Goal: Task Accomplishment & Management: Manage account settings

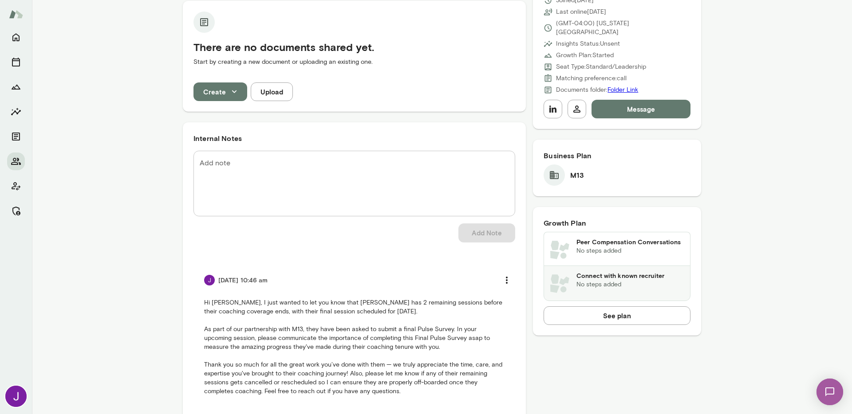
scroll to position [311, 0]
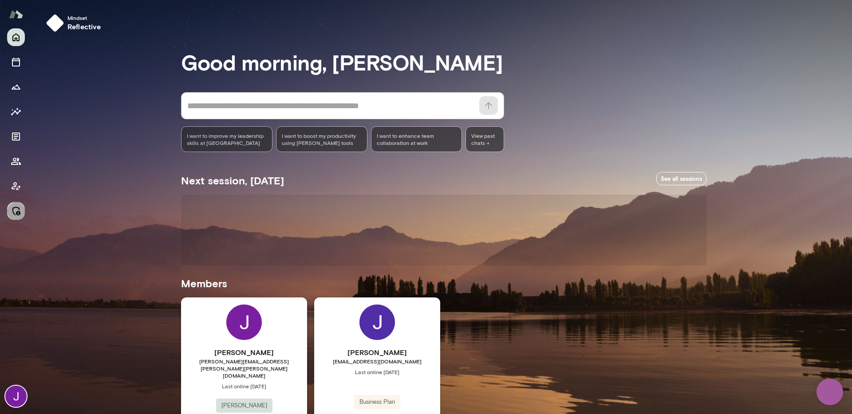
click at [19, 212] on icon "Manage" at bounding box center [16, 211] width 8 height 9
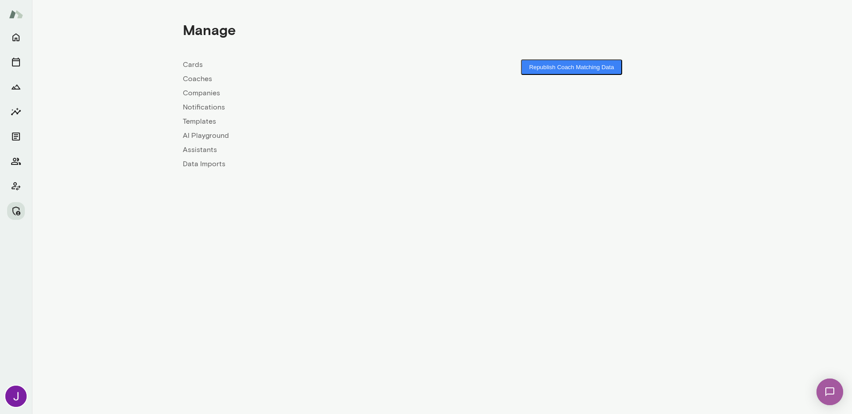
click at [214, 79] on link "Coaches" at bounding box center [312, 79] width 259 height 11
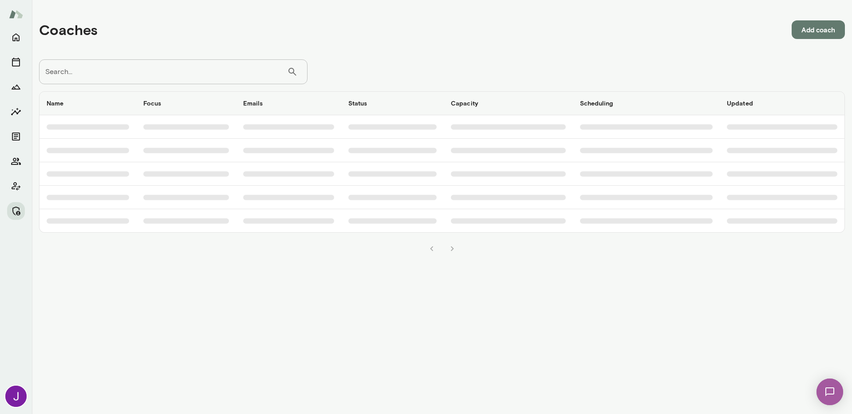
click at [209, 83] on input "Search..." at bounding box center [163, 71] width 248 height 25
paste input "**********"
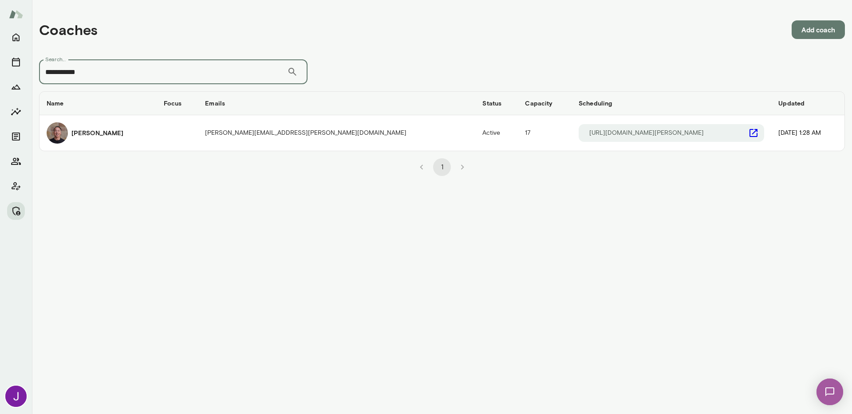
click at [105, 72] on input "**********" at bounding box center [163, 71] width 248 height 25
paste input "**"
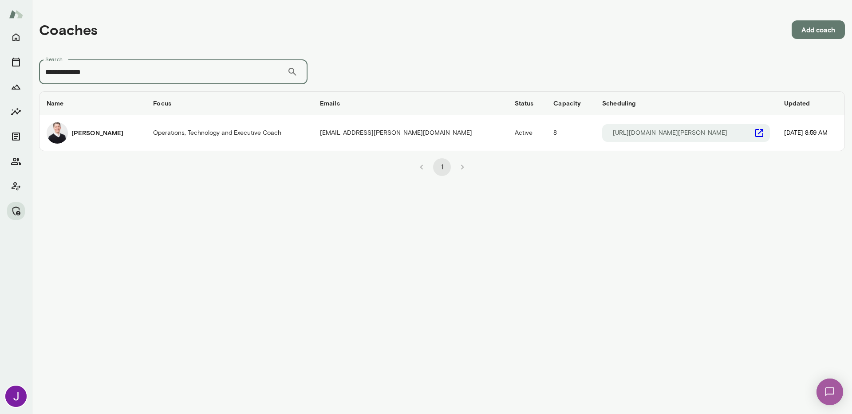
click at [148, 74] on input "**********" at bounding box center [163, 71] width 248 height 25
click at [147, 74] on input "**********" at bounding box center [163, 71] width 248 height 25
paste input "text"
type input "**********"
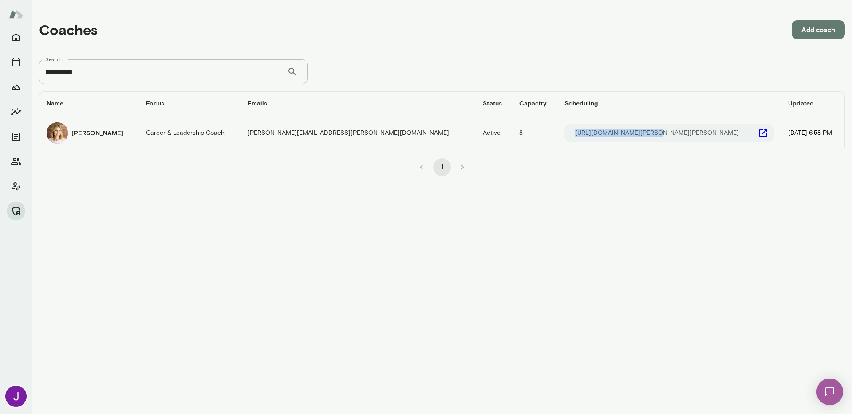
drag, startPoint x: 616, startPoint y: 134, endPoint x: 578, endPoint y: 134, distance: 38.2
click at [578, 134] on div "https://cal.mento.co/jennifer-berton" at bounding box center [668, 133] width 209 height 18
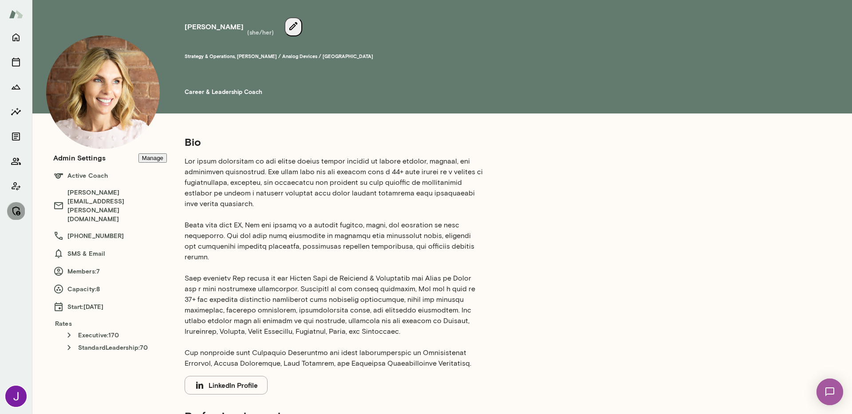
click at [11, 209] on icon "Manage" at bounding box center [16, 211] width 11 height 11
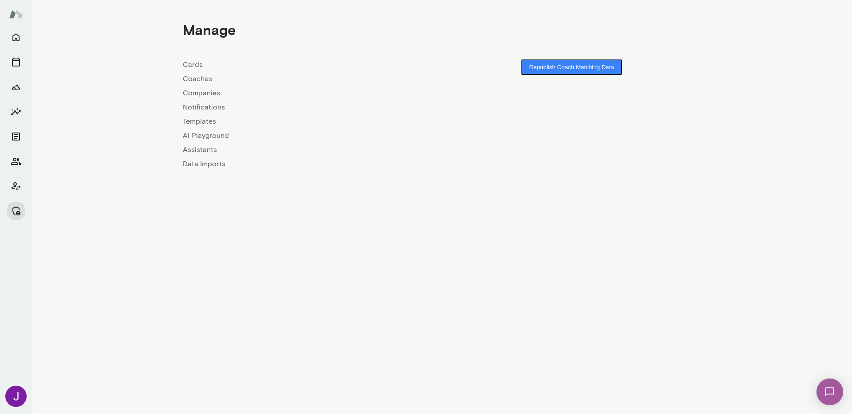
click at [203, 79] on link "Coaches" at bounding box center [312, 79] width 259 height 11
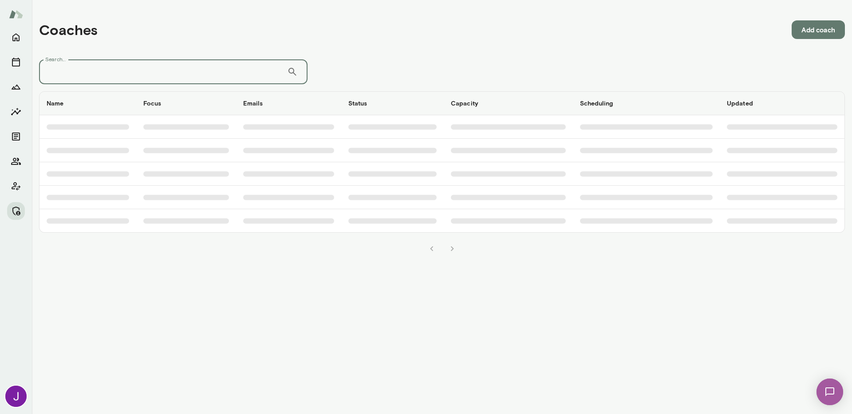
click at [198, 83] on input "Search..." at bounding box center [163, 71] width 248 height 25
paste input "**********"
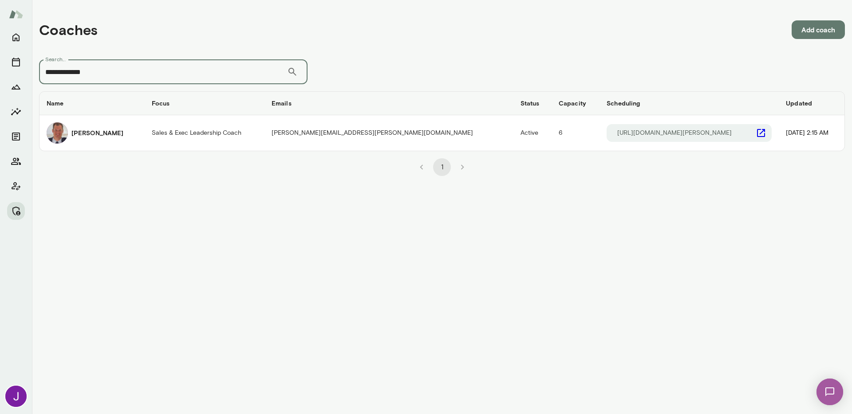
type input "**********"
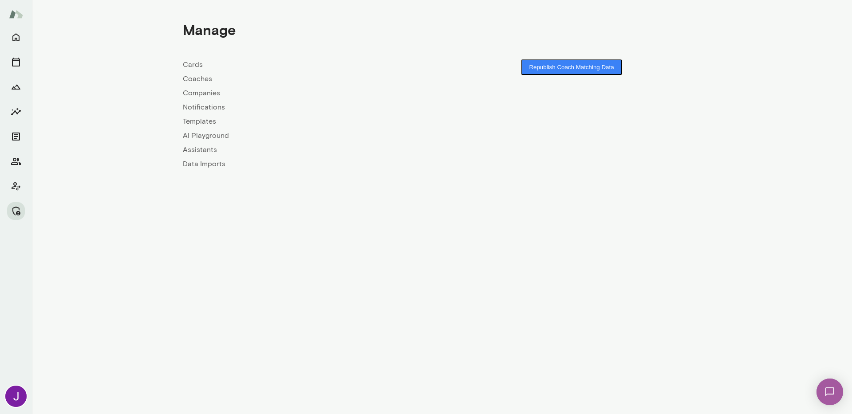
click at [197, 81] on link "Coaches" at bounding box center [312, 79] width 259 height 11
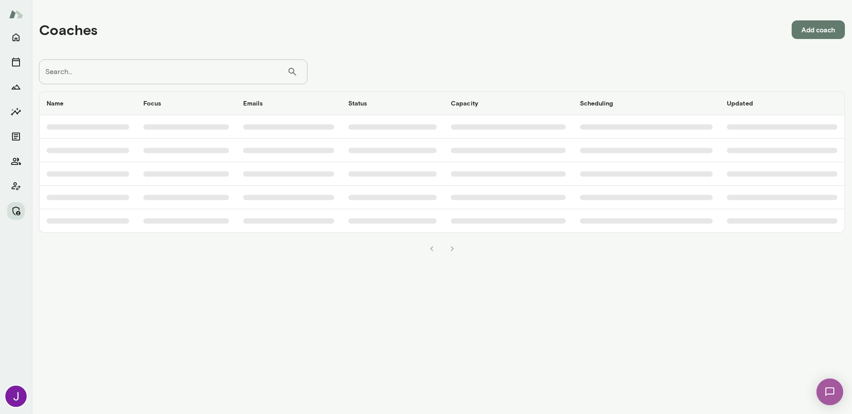
click at [227, 73] on input "Search..." at bounding box center [163, 71] width 248 height 25
type input "**********"
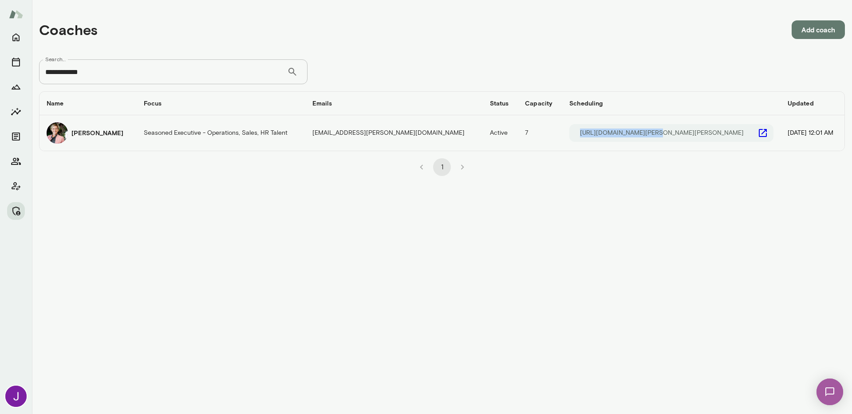
drag, startPoint x: 654, startPoint y: 133, endPoint x: 609, endPoint y: 132, distance: 45.3
click at [609, 132] on div "https://cal.mento.co/kellyoliver-mento" at bounding box center [671, 133] width 204 height 18
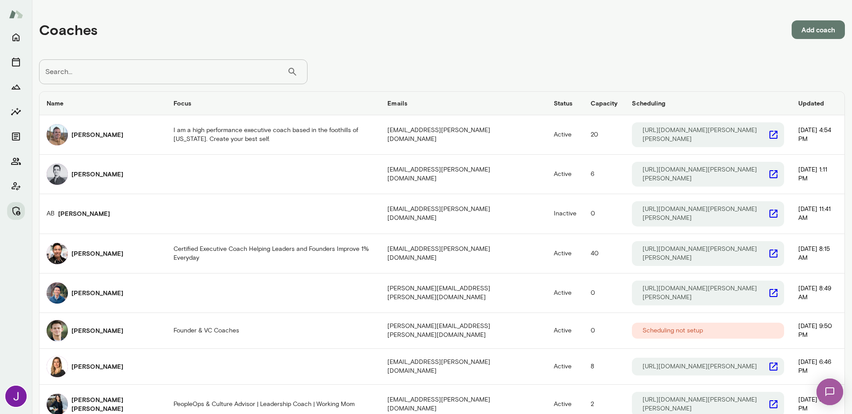
click at [161, 71] on input "Search..." at bounding box center [163, 71] width 248 height 25
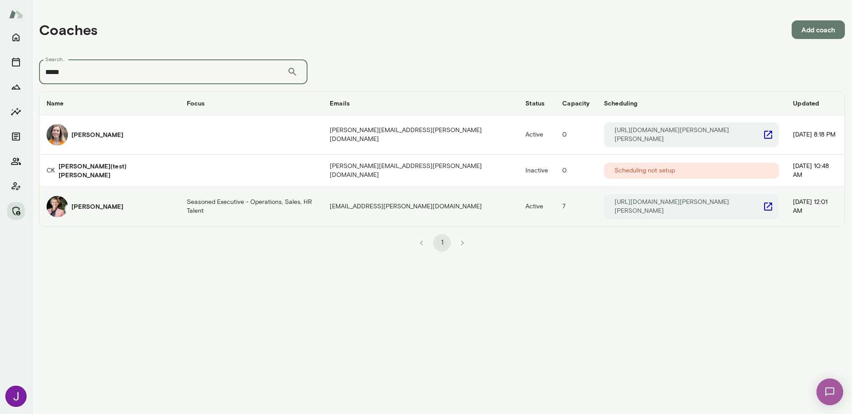
type input "*****"
click at [764, 205] on icon "coaches table" at bounding box center [768, 207] width 8 height 8
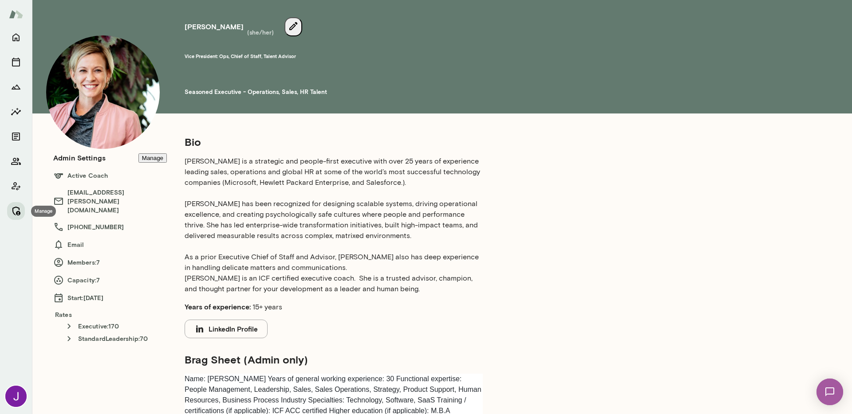
click at [20, 213] on icon "Manage" at bounding box center [16, 211] width 8 height 9
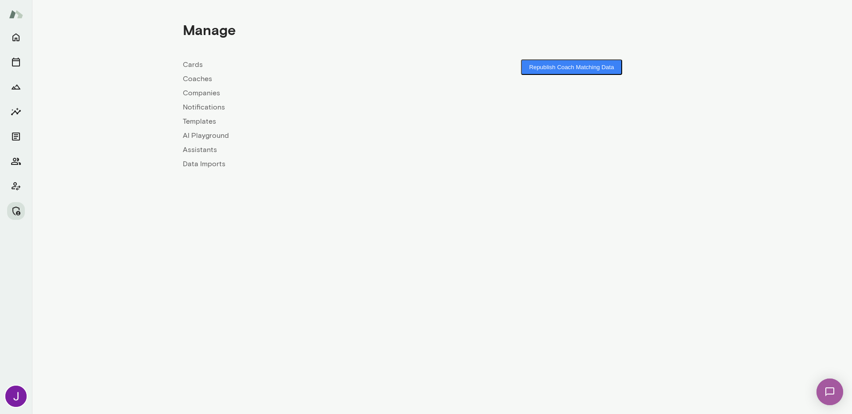
click at [197, 81] on link "Coaches" at bounding box center [312, 79] width 259 height 11
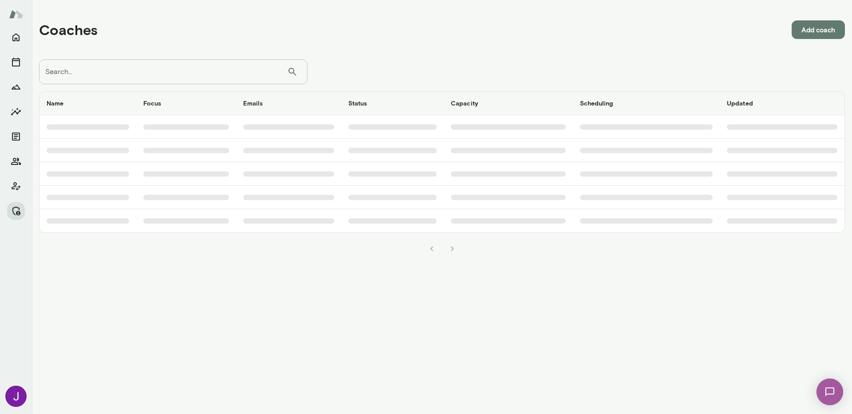
click at [201, 73] on input "Search..." at bounding box center [163, 71] width 248 height 25
type input "*"
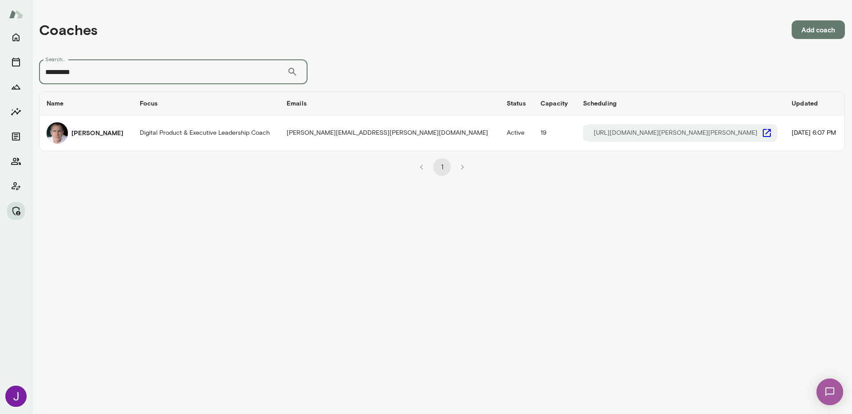
type input "*********"
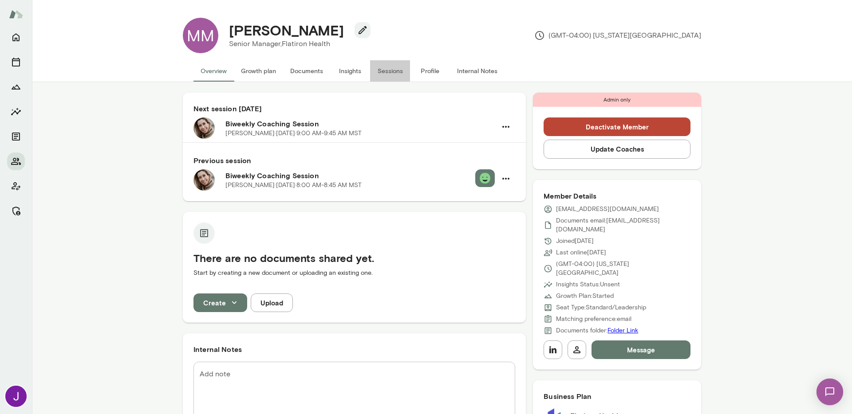
click at [384, 66] on button "Sessions" at bounding box center [390, 70] width 40 height 21
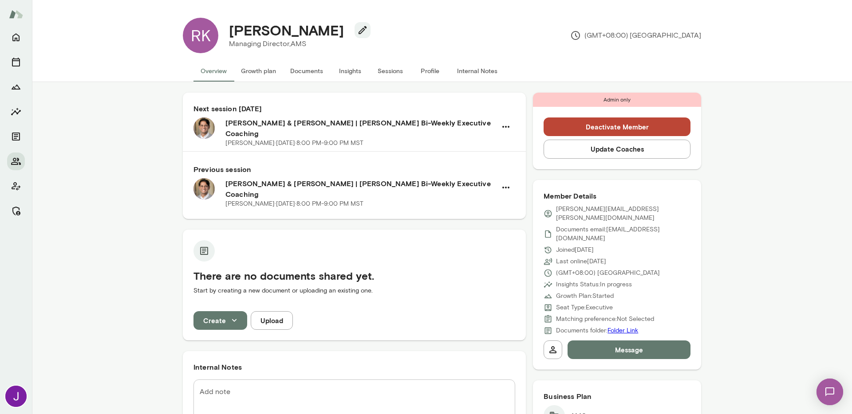
click at [383, 70] on button "Sessions" at bounding box center [390, 70] width 40 height 21
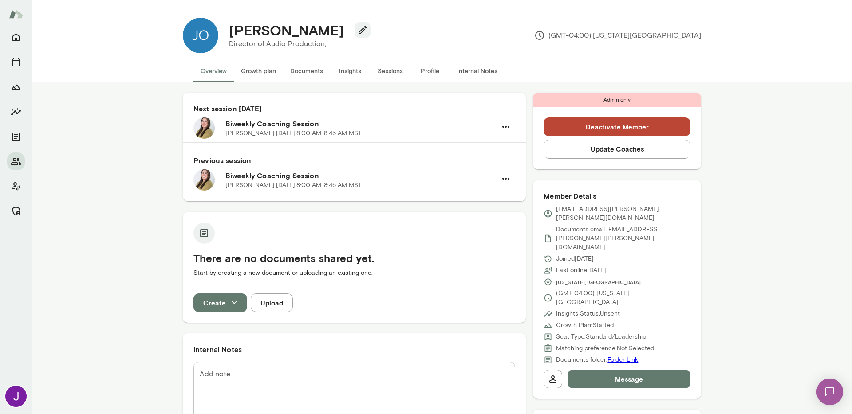
click at [577, 209] on p "joy.marie.smith@gmail.com" at bounding box center [623, 214] width 134 height 18
click at [577, 209] on p "[EMAIL_ADDRESS][PERSON_NAME][PERSON_NAME][DOMAIN_NAME]" at bounding box center [623, 214] width 134 height 18
copy div "[EMAIL_ADDRESS][PERSON_NAME][PERSON_NAME][DOMAIN_NAME]"
click at [388, 68] on button "Sessions" at bounding box center [390, 70] width 40 height 21
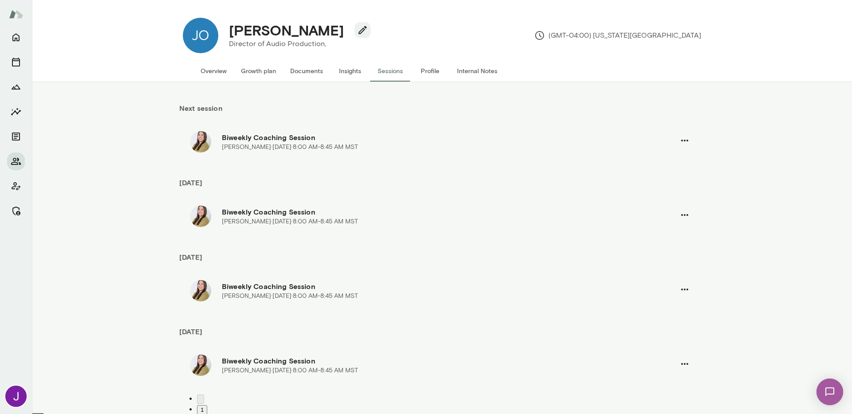
scroll to position [30, 0]
click at [213, 72] on button "Overview" at bounding box center [213, 70] width 40 height 21
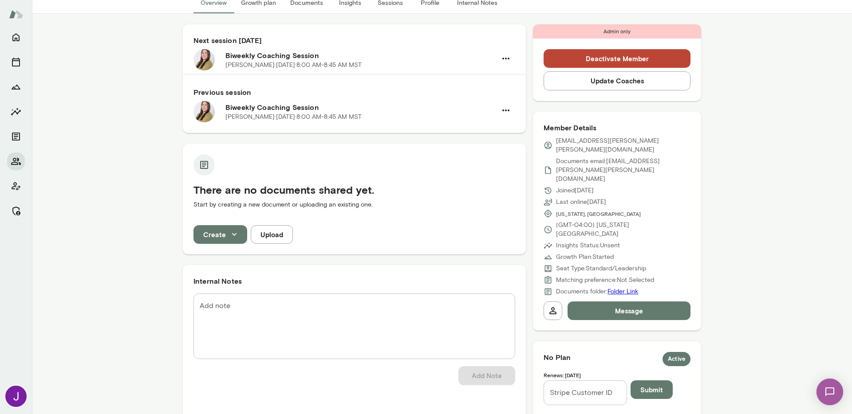
scroll to position [172, 0]
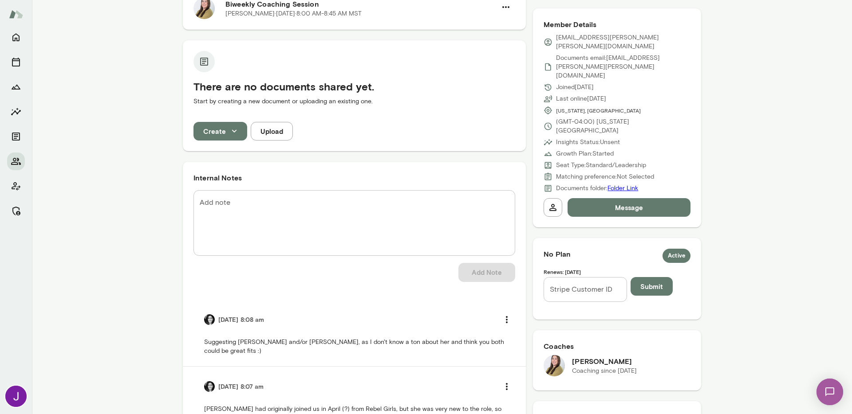
click at [579, 277] on div "Stripe Customer ID Stripe Customer ID" at bounding box center [584, 289] width 83 height 25
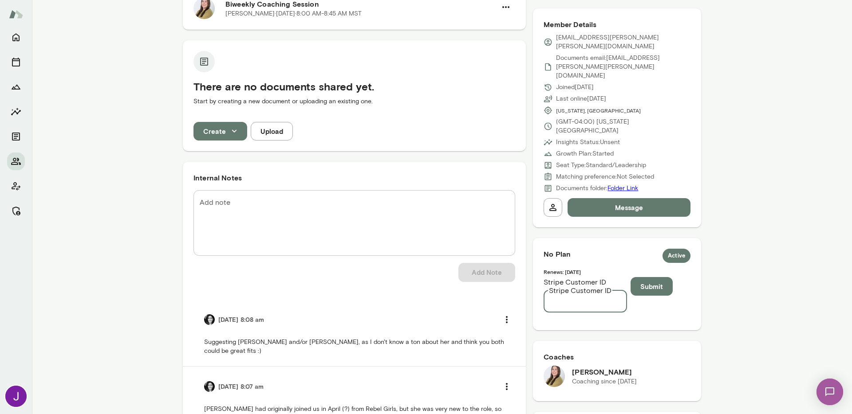
paste input "**********"
type input "**********"
click at [657, 277] on button "Submit" at bounding box center [648, 286] width 42 height 19
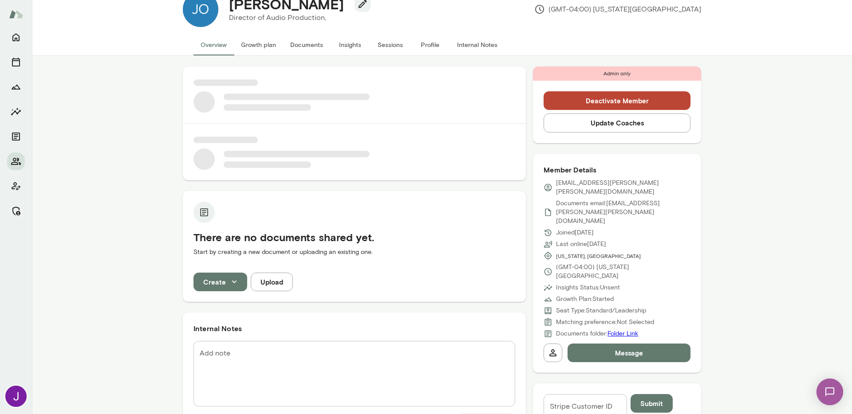
scroll to position [152, 0]
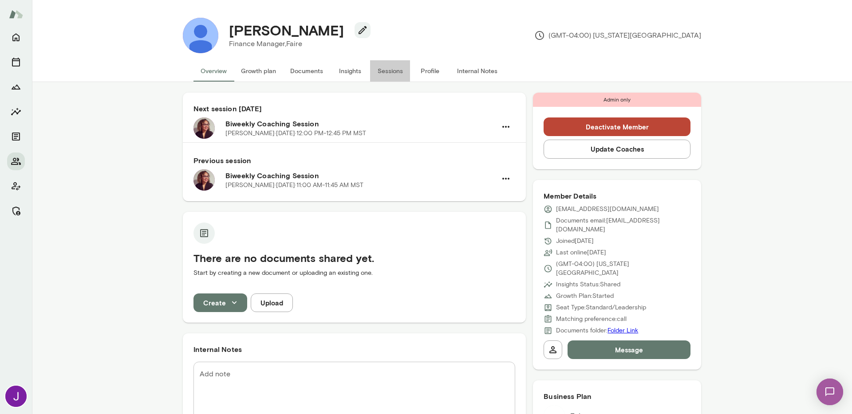
click at [385, 74] on button "Sessions" at bounding box center [390, 70] width 40 height 21
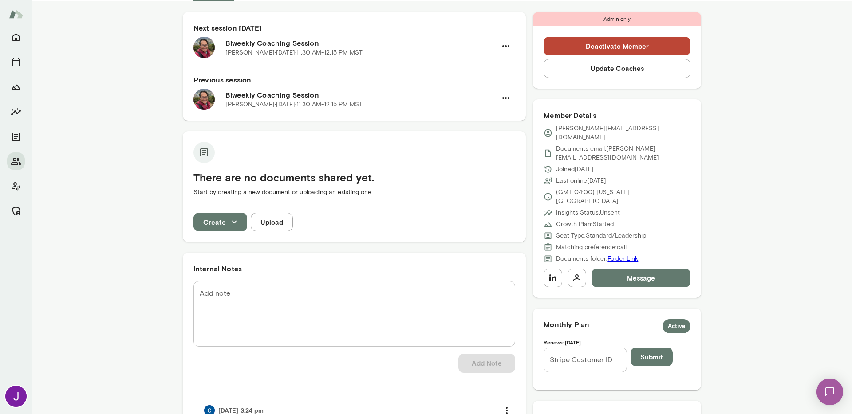
scroll to position [183, 0]
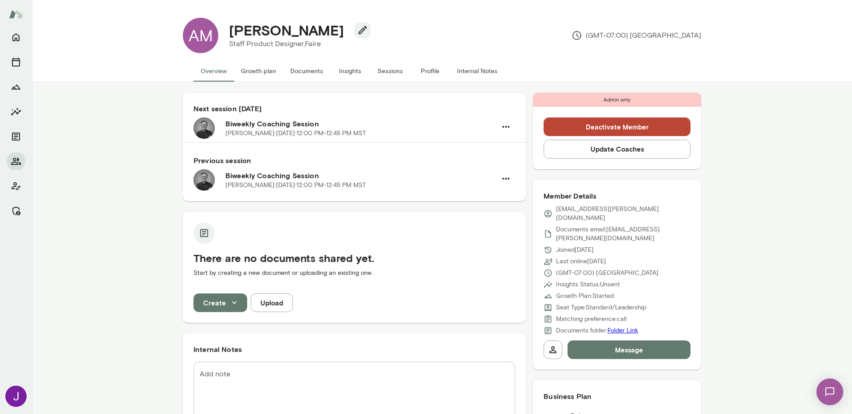
click at [396, 71] on button "Sessions" at bounding box center [390, 70] width 40 height 21
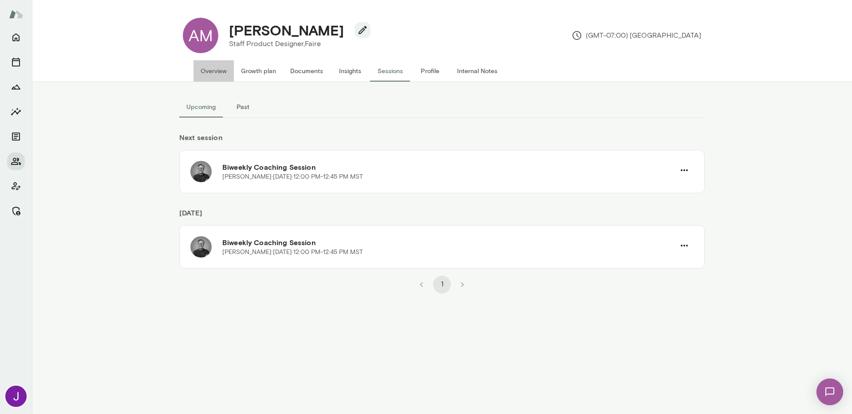
click at [214, 79] on button "Overview" at bounding box center [213, 70] width 40 height 21
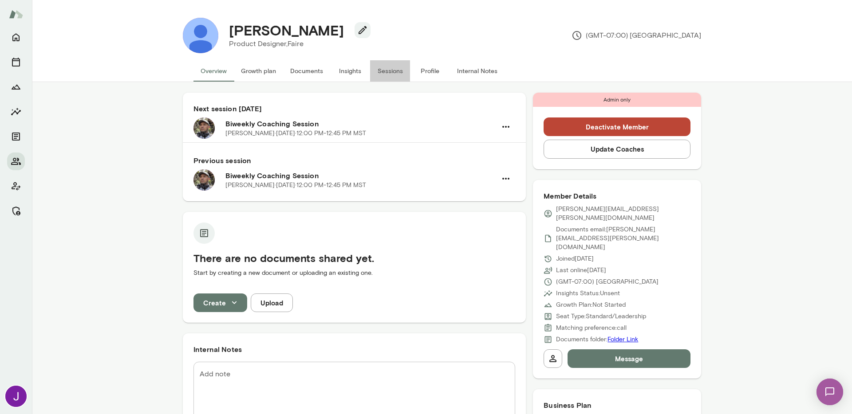
click at [395, 75] on button "Sessions" at bounding box center [390, 70] width 40 height 21
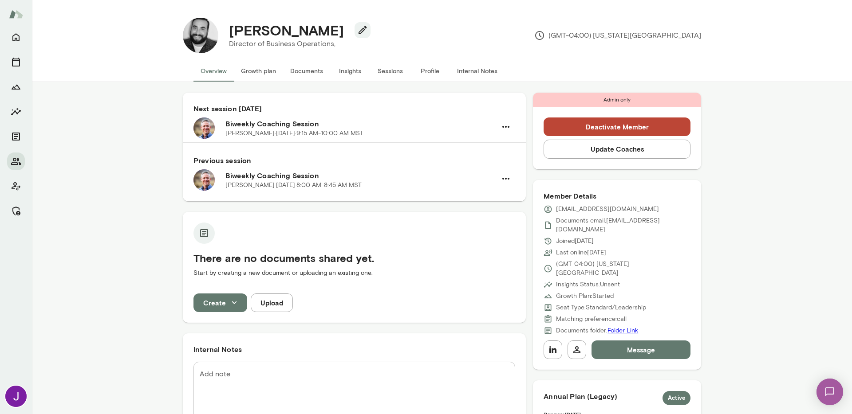
click at [384, 75] on button "Sessions" at bounding box center [390, 70] width 40 height 21
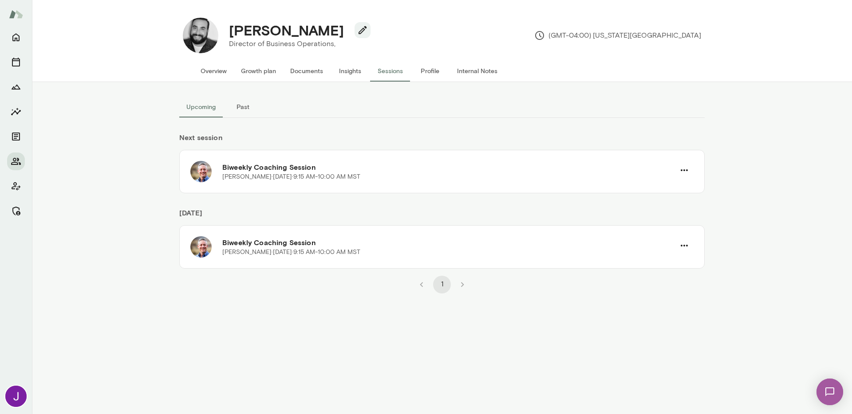
click at [232, 104] on button "Past" at bounding box center [243, 106] width 40 height 21
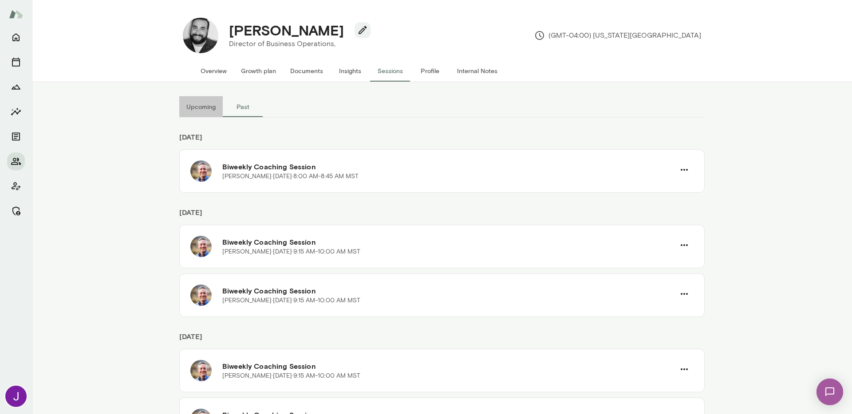
click at [195, 109] on button "Upcoming" at bounding box center [200, 106] width 43 height 21
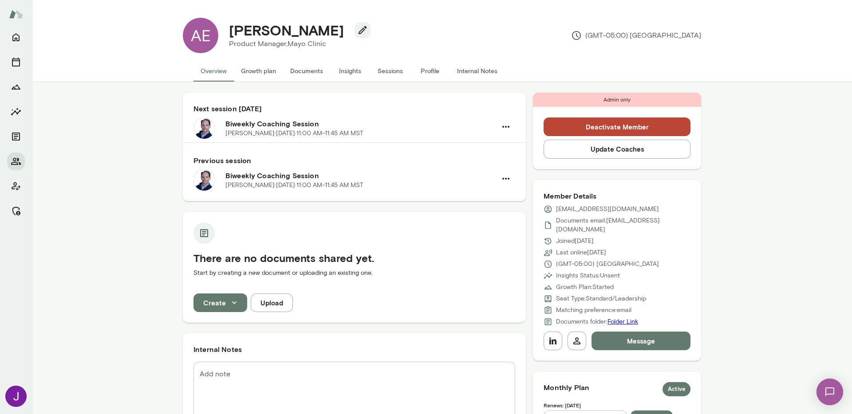
click at [386, 65] on button "Sessions" at bounding box center [390, 70] width 40 height 21
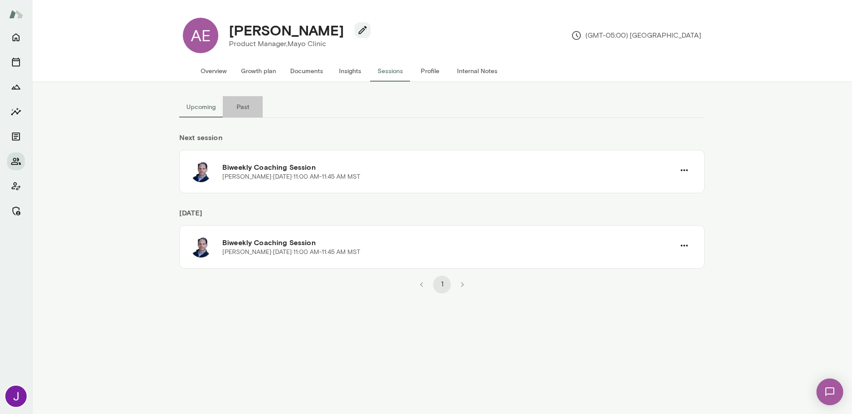
click at [254, 109] on button "Past" at bounding box center [243, 106] width 40 height 21
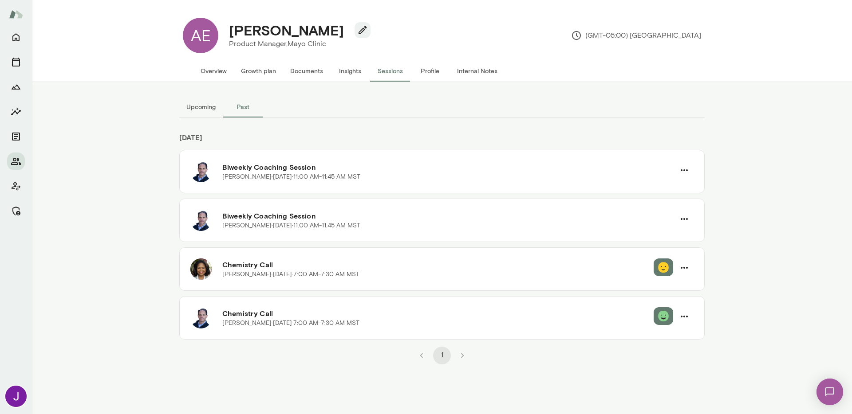
click at [204, 110] on button "Upcoming" at bounding box center [200, 106] width 43 height 21
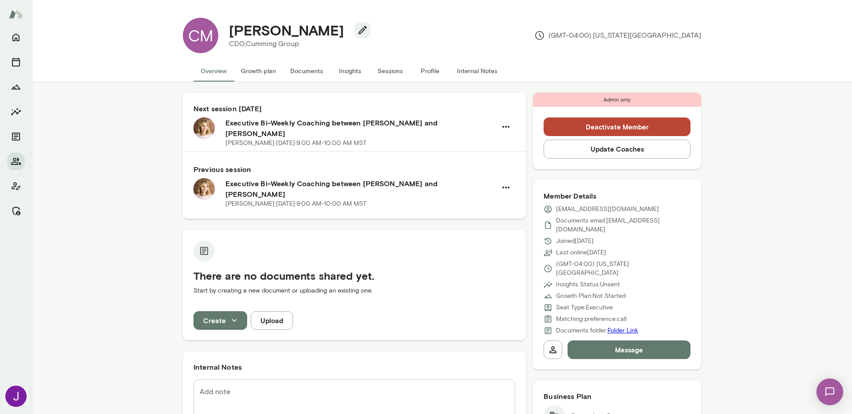
click at [589, 208] on p "cmosholder@cumming-group.com" at bounding box center [607, 209] width 103 height 9
copy div "cmosholder@cumming-group.com"
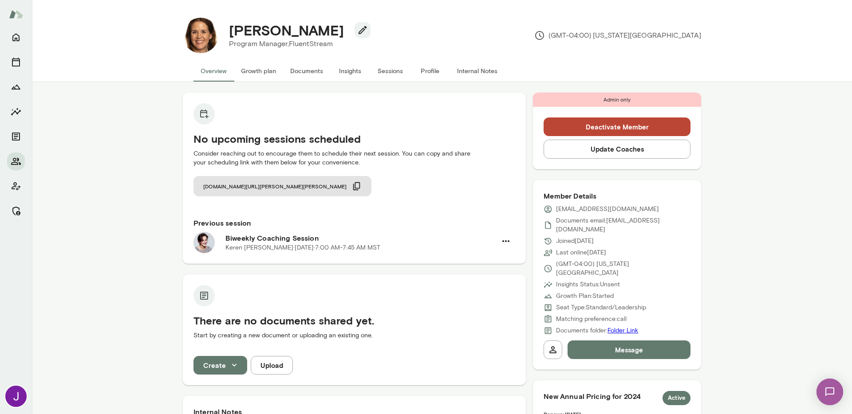
click at [598, 209] on p "rbewley@fluentstream.com" at bounding box center [607, 209] width 103 height 9
copy div "rbewley@fluentstream.com"
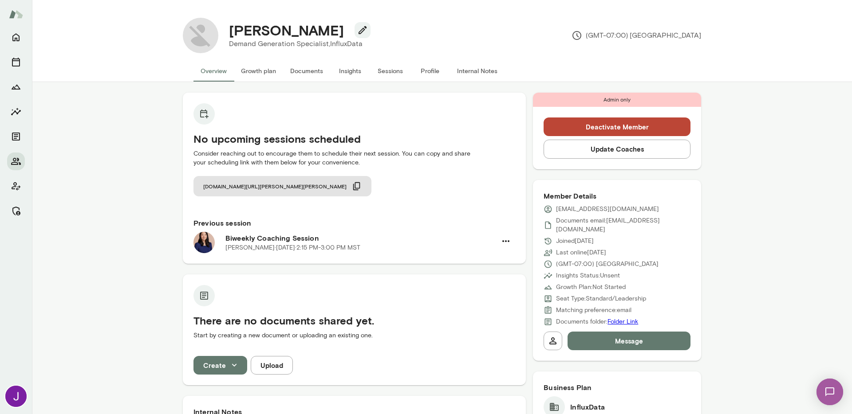
drag, startPoint x: 141, startPoint y: 248, endPoint x: 185, endPoint y: 209, distance: 58.1
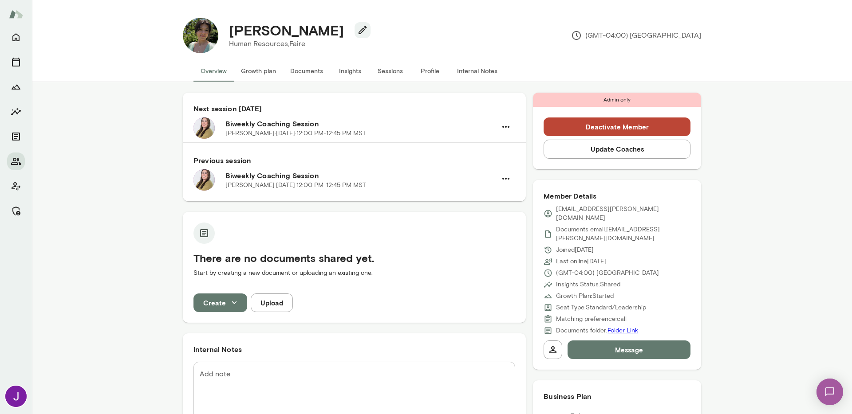
click at [374, 78] on button "Sessions" at bounding box center [390, 70] width 40 height 21
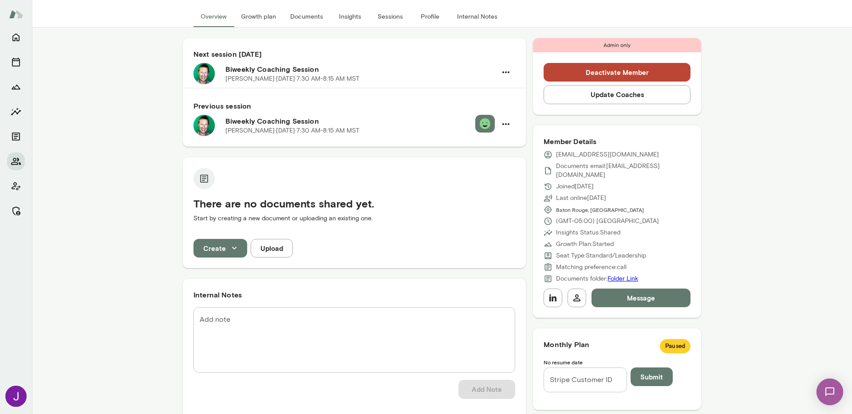
scroll to position [58, 0]
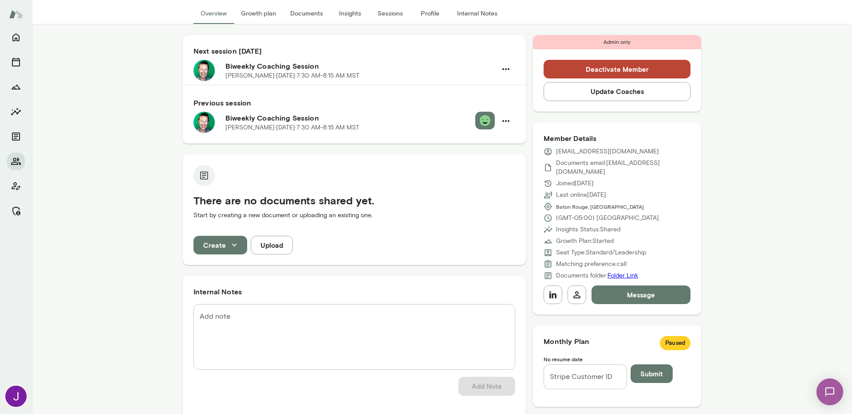
click at [604, 154] on p "[EMAIL_ADDRESS][DOMAIN_NAME]" at bounding box center [607, 151] width 103 height 9
click at [604, 154] on p "buchanan_anthony@bah.com" at bounding box center [607, 151] width 103 height 9
copy div "buchanan_anthony@bah.com"
click at [396, 19] on button "Sessions" at bounding box center [390, 13] width 40 height 21
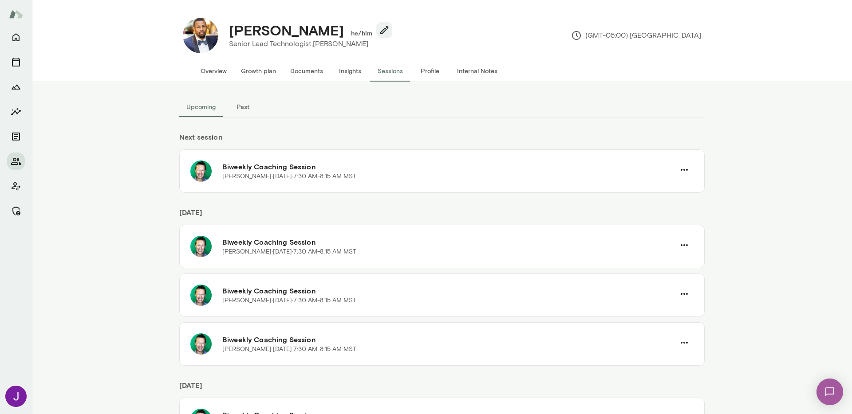
click at [17, 157] on icon "Members" at bounding box center [16, 161] width 11 height 11
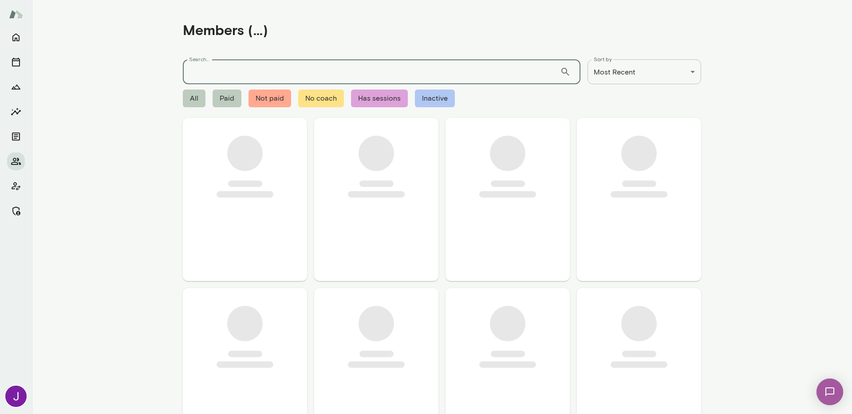
click at [261, 76] on input "Search..." at bounding box center [371, 71] width 377 height 25
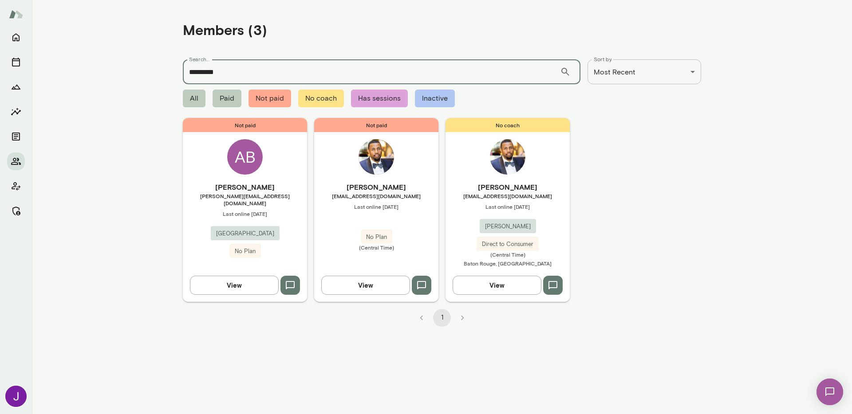
type input "*********"
click at [482, 214] on div "Anthony Buchanan buchanan_anthony@bah.com Last online September 9 Booz Allen Ha…" at bounding box center [507, 225] width 124 height 87
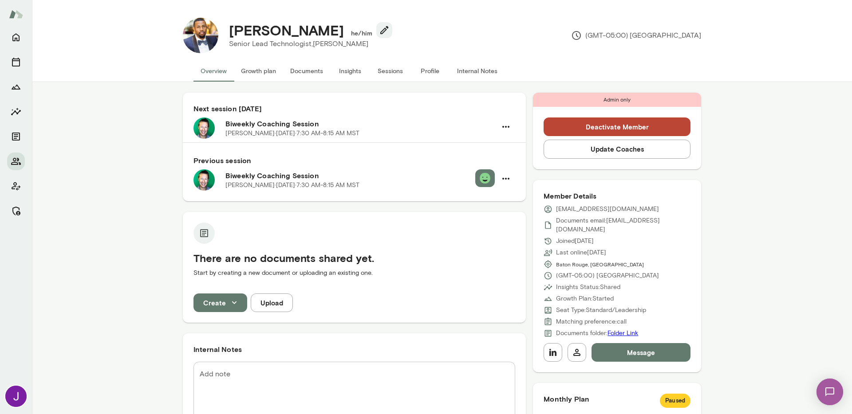
click at [609, 155] on button "Update Coaches" at bounding box center [616, 149] width 147 height 19
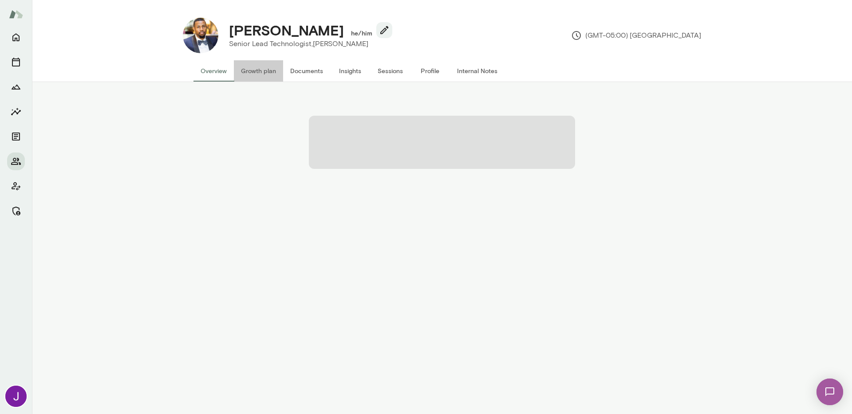
drag, startPoint x: 264, startPoint y: 78, endPoint x: 238, endPoint y: 73, distance: 27.0
click at [264, 78] on button "Growth plan" at bounding box center [258, 70] width 49 height 21
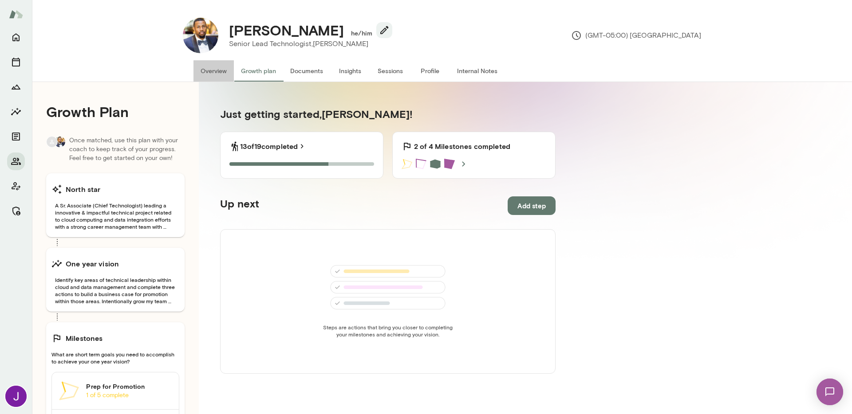
click at [200, 72] on button "Overview" at bounding box center [213, 70] width 40 height 21
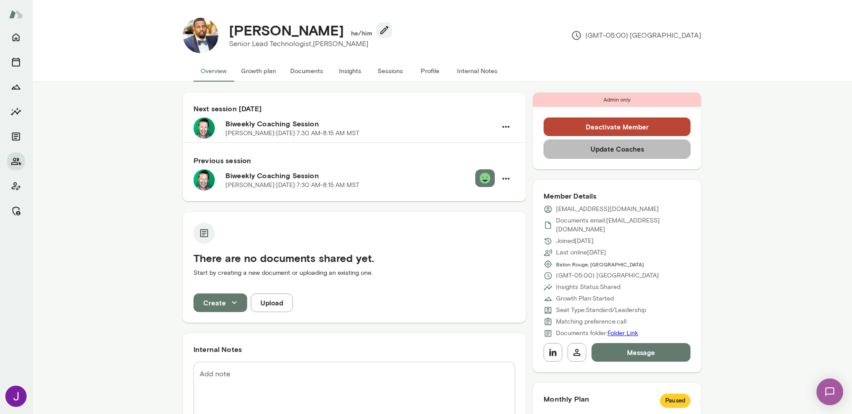
click at [602, 146] on button "Update Coaches" at bounding box center [616, 149] width 147 height 19
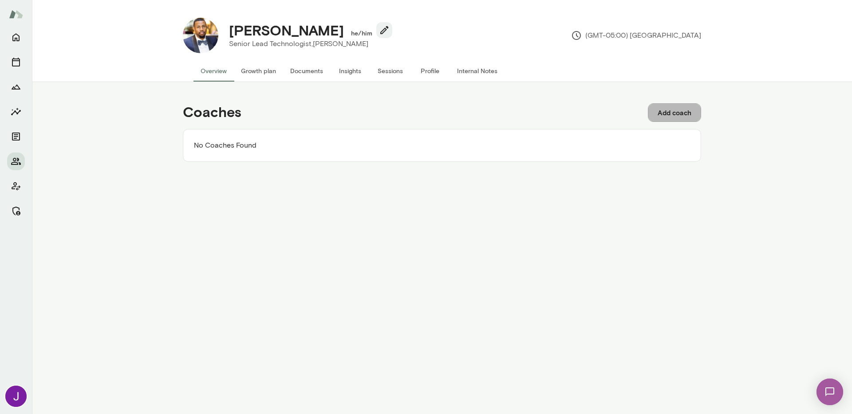
click at [698, 105] on button "Add coach" at bounding box center [674, 112] width 53 height 19
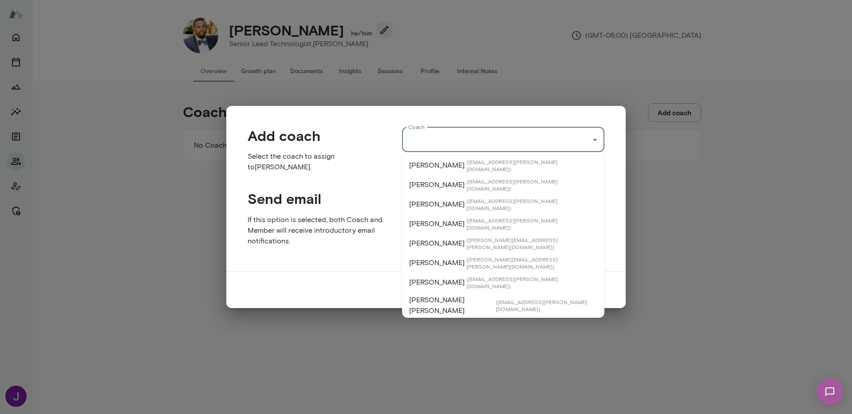
click at [454, 136] on input "Coach" at bounding box center [496, 139] width 181 height 17
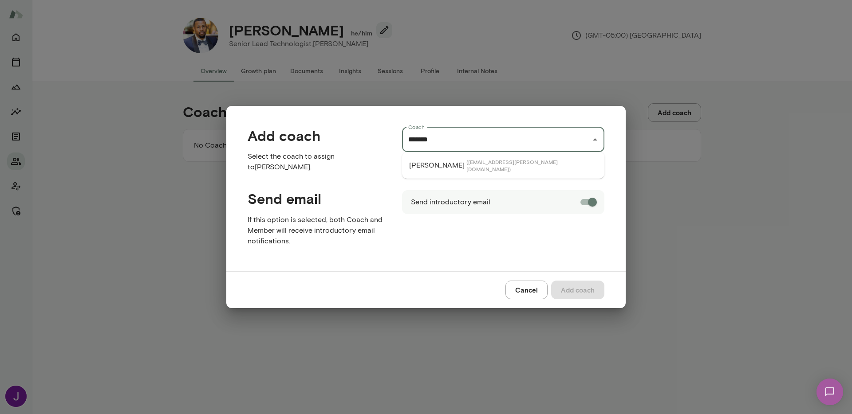
click at [466, 161] on span "( brianlawrence@mento.co )" at bounding box center [531, 165] width 131 height 14
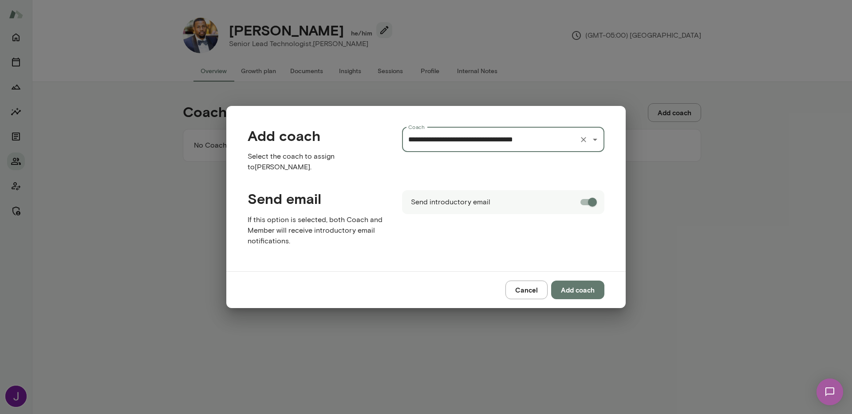
type input "**********"
click at [584, 287] on button "Add coach" at bounding box center [577, 290] width 53 height 19
